Goal: Task Accomplishment & Management: Complete application form

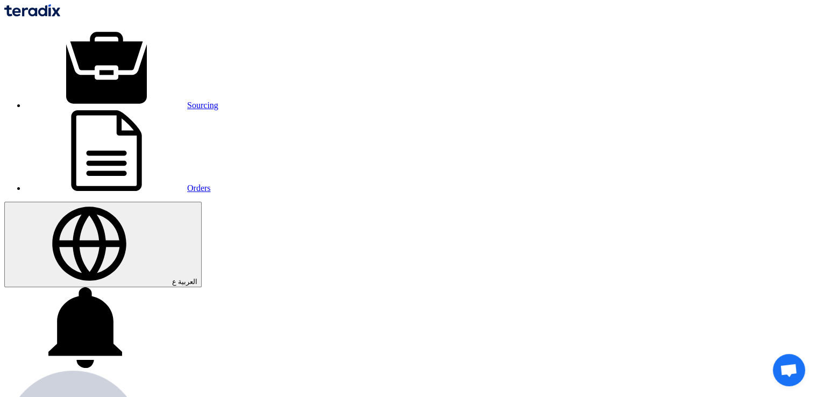
click at [60, 9] on img at bounding box center [32, 10] width 56 height 12
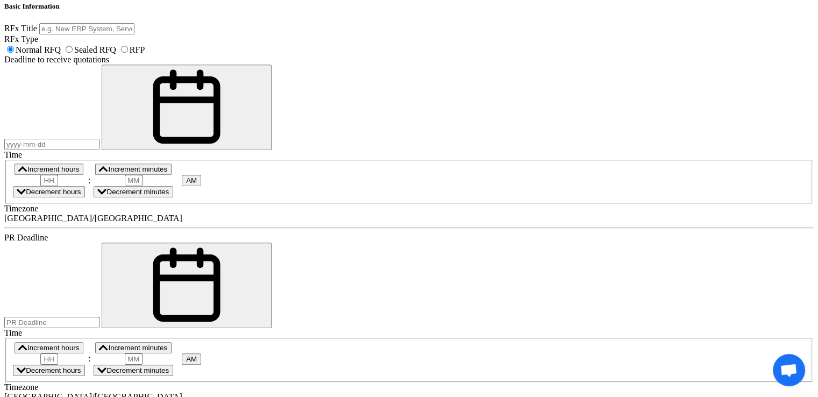
scroll to position [699, 0]
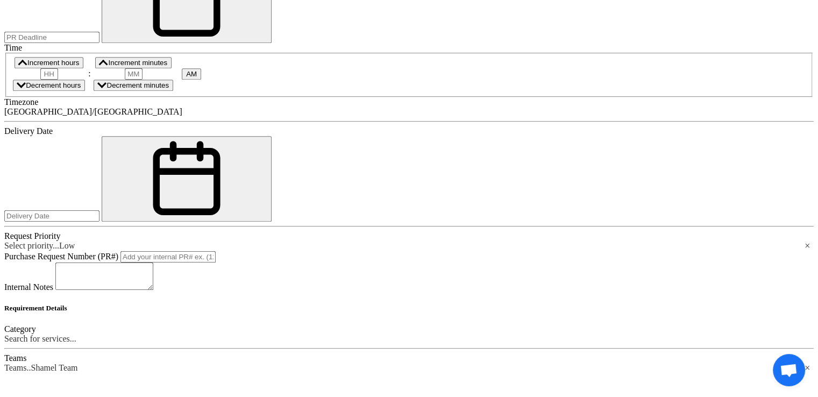
scroll to position [914, 0]
